Goal: Obtain resource: Obtain resource

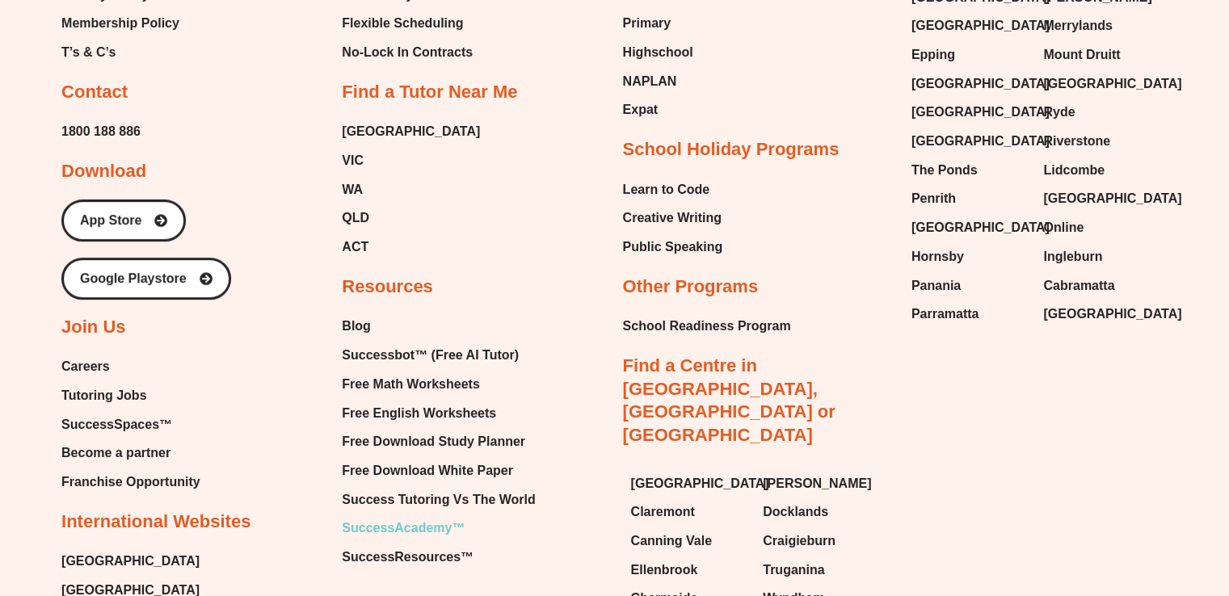
scroll to position [6838, 0]
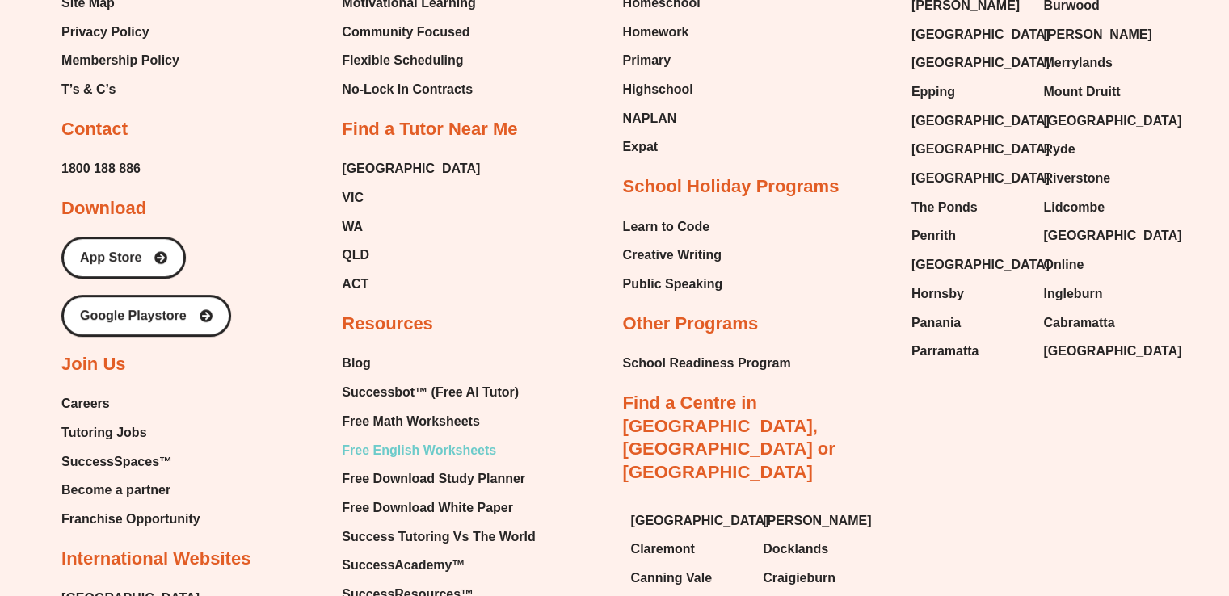
click at [399, 439] on span "Free English Worksheets" at bounding box center [419, 451] width 154 height 24
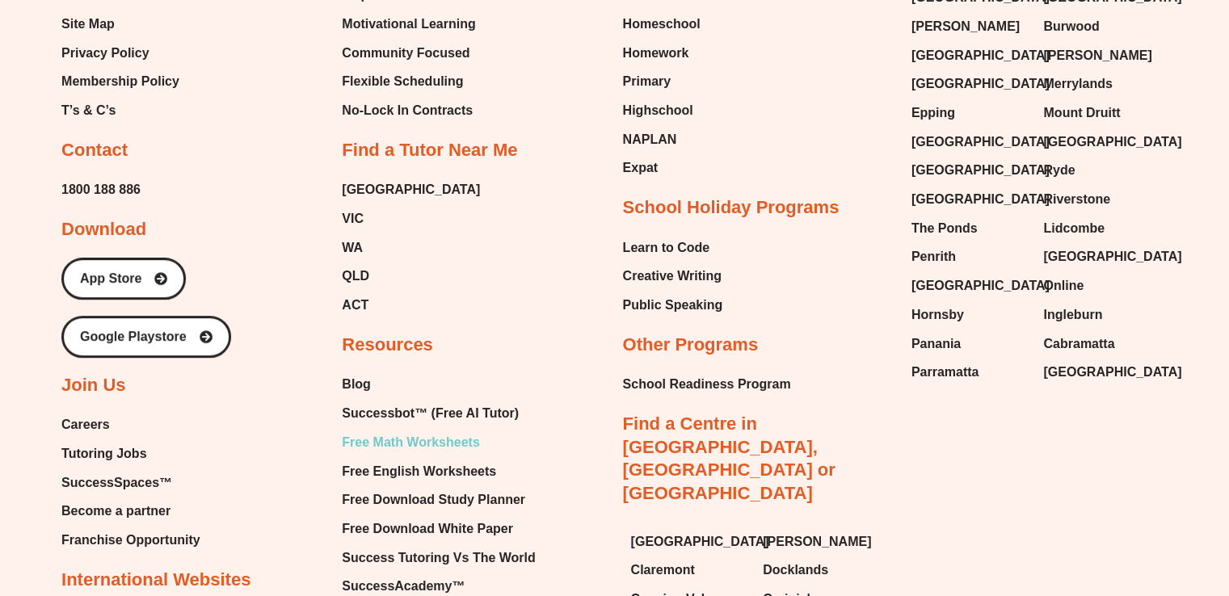
click at [424, 431] on span "Free Math Worksheets" at bounding box center [410, 443] width 137 height 24
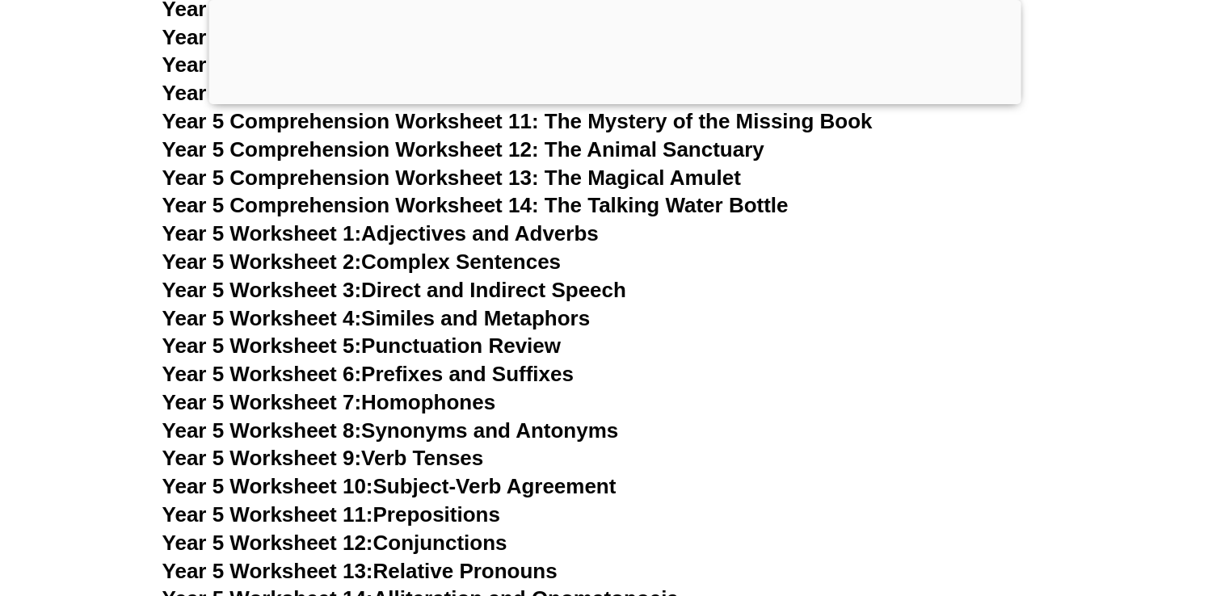
scroll to position [8034, 0]
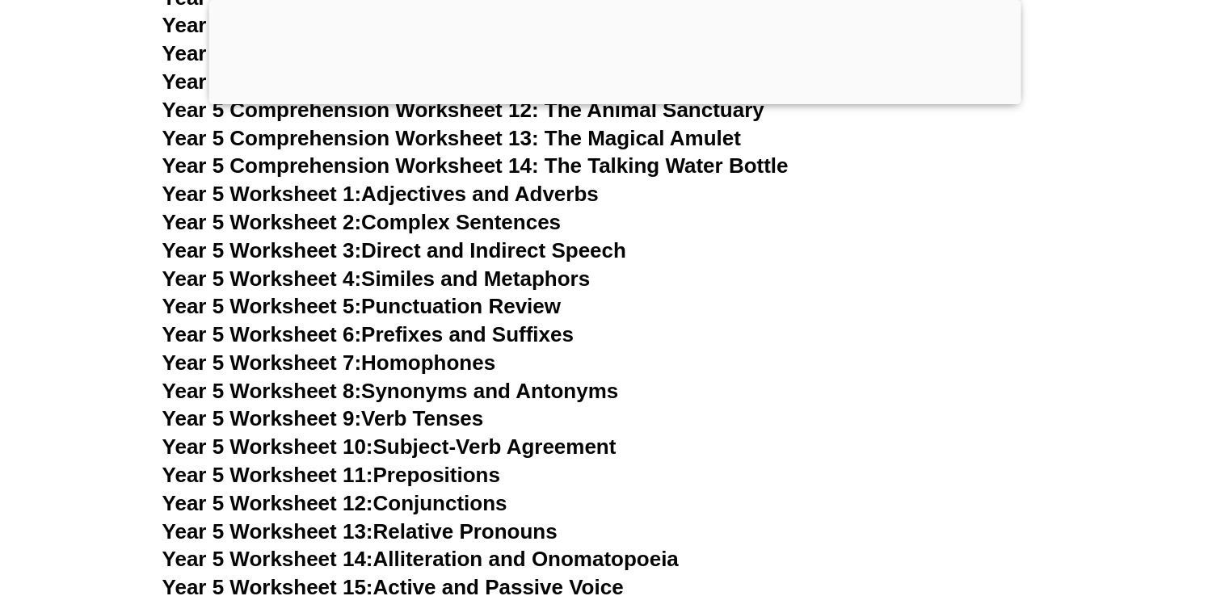
click at [463, 473] on link "Year 5 Worksheet 11: Prepositions" at bounding box center [331, 475] width 338 height 24
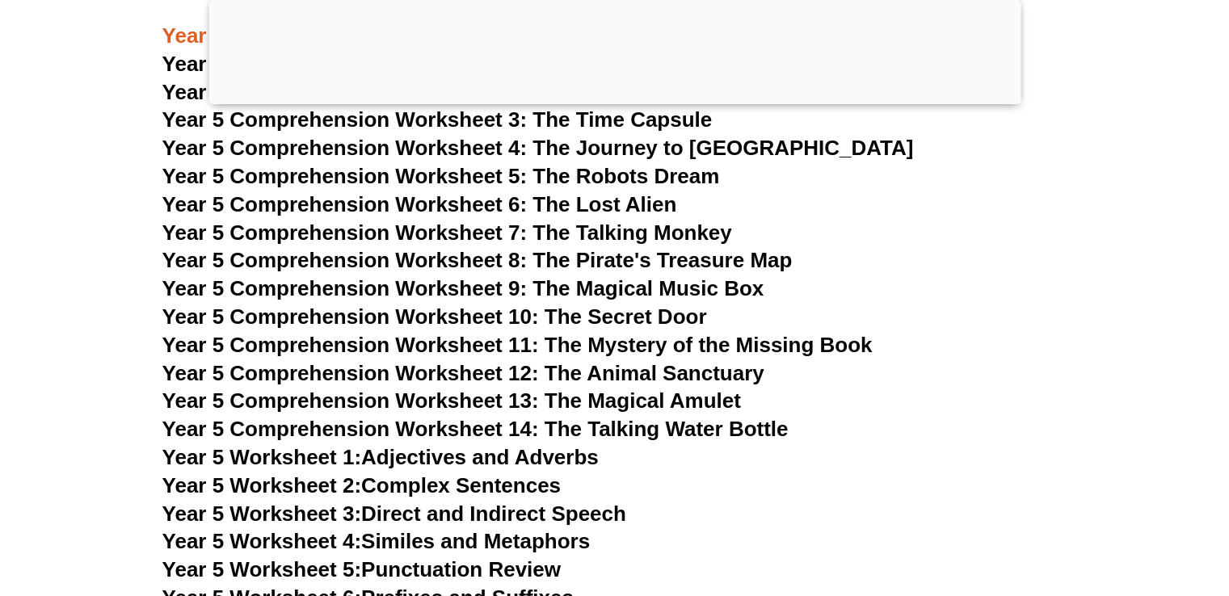
scroll to position [8010, 0]
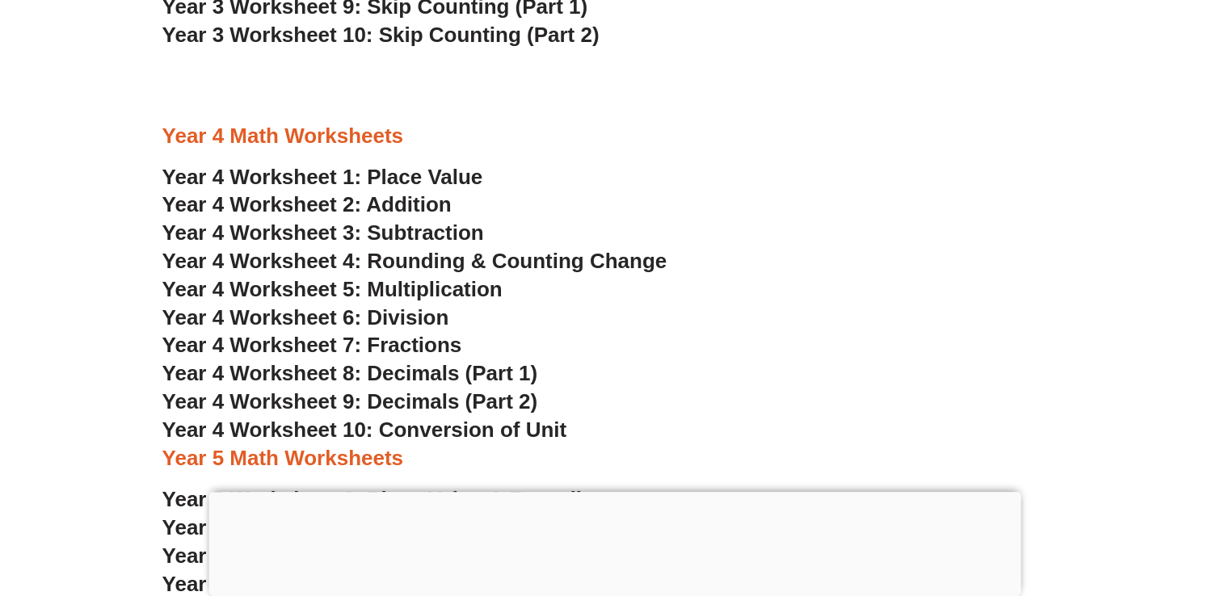
scroll to position [2581, 0]
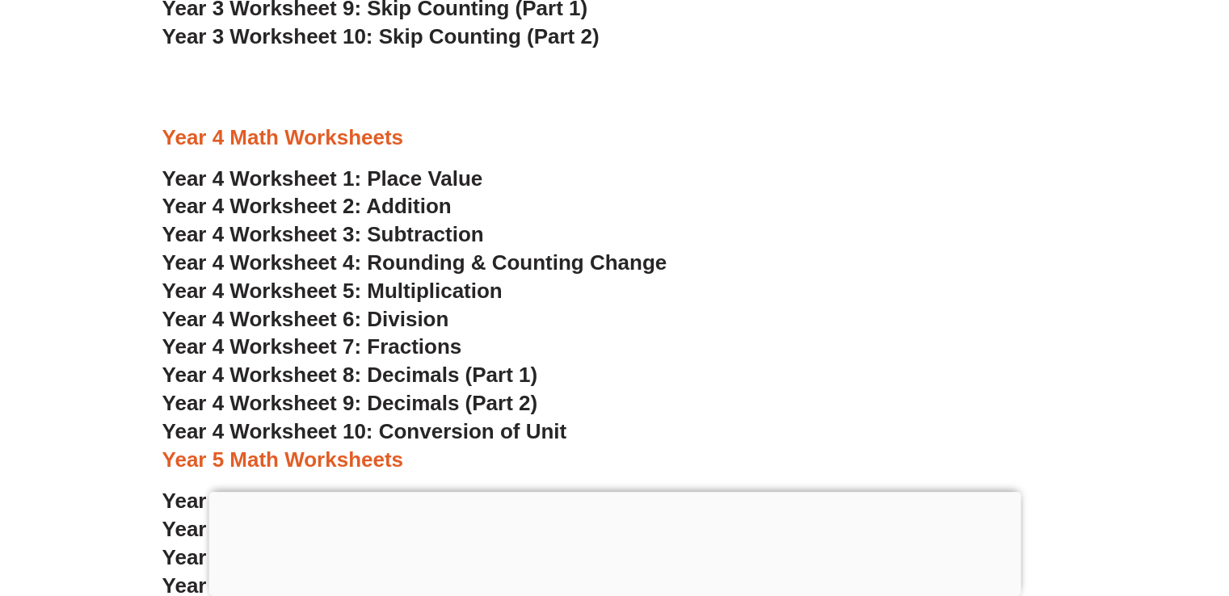
click at [392, 295] on span "Year 4 Worksheet 5: Multiplication" at bounding box center [332, 291] width 340 height 24
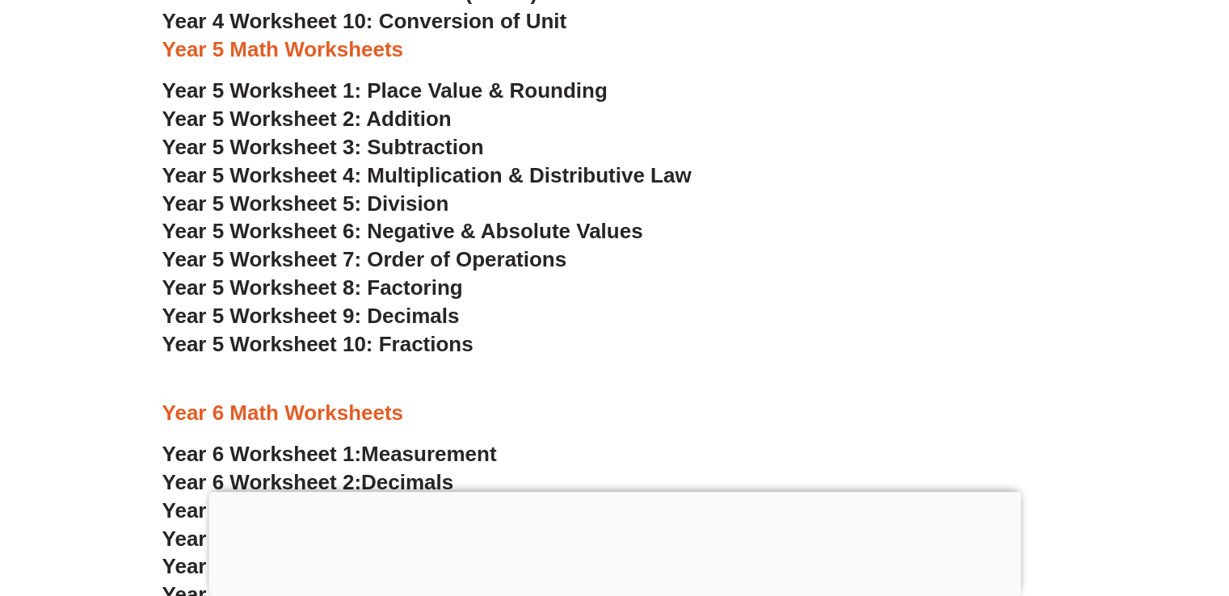
scroll to position [2991, 0]
click at [418, 179] on span "Year 5 Worksheet 4: Multiplication & Distributive Law" at bounding box center [426, 175] width 529 height 24
